Goal: Information Seeking & Learning: Check status

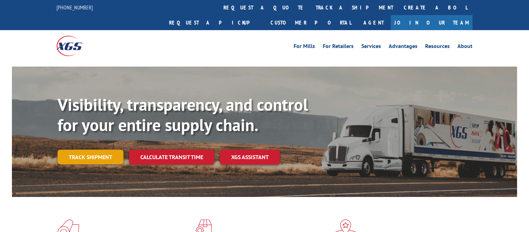
click at [104, 150] on link "Track shipment" at bounding box center [90, 157] width 66 height 15
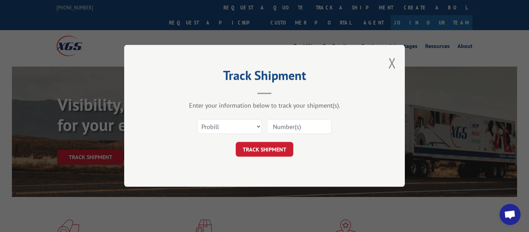
click at [294, 128] on input at bounding box center [299, 127] width 64 height 15
paste input "17501687"
type input "17501687"
click at [279, 143] on button "TRACK SHIPMENT" at bounding box center [264, 149] width 57 height 15
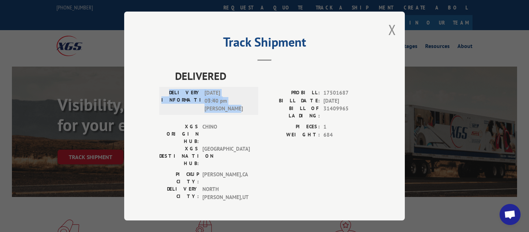
drag, startPoint x: 181, startPoint y: 93, endPoint x: 236, endPoint y: 113, distance: 59.0
click at [236, 113] on div "DELIVERY INFORMATION: [DATE] 03:40 pm [PERSON_NAME]" at bounding box center [208, 101] width 95 height 24
copy div "DELIVERY INFORMATION: [DATE] 03:40 pm [PERSON_NAME]"
click at [271, 79] on span "DELIVERED" at bounding box center [272, 76] width 195 height 16
